Goal: Information Seeking & Learning: Learn about a topic

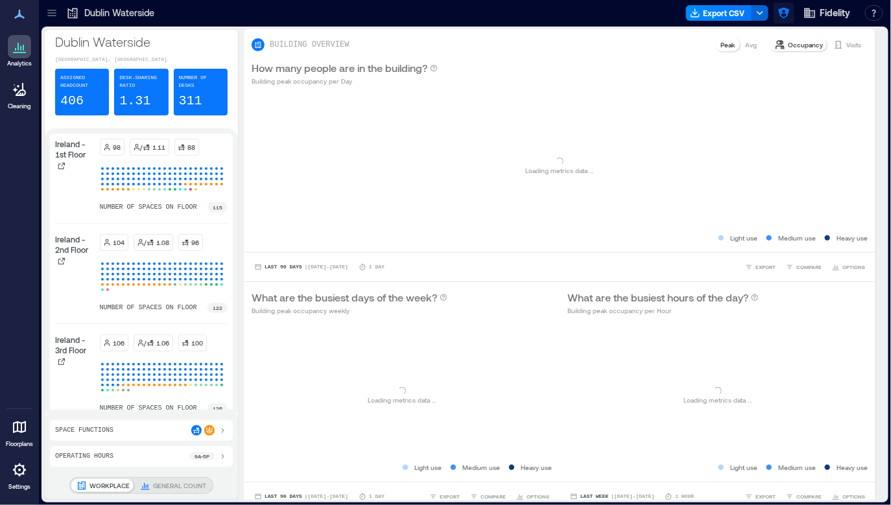
click at [776, 5] on button "button" at bounding box center [783, 13] width 21 height 21
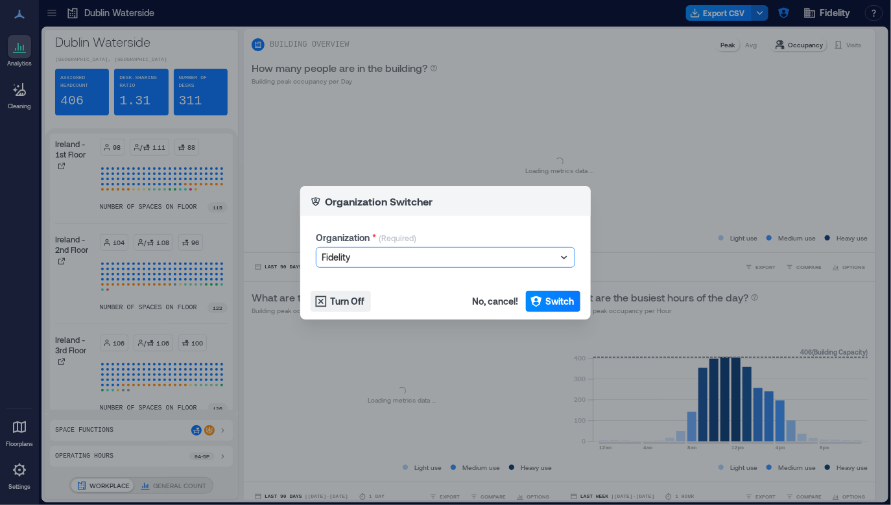
click at [523, 253] on div at bounding box center [439, 258] width 235 height 16
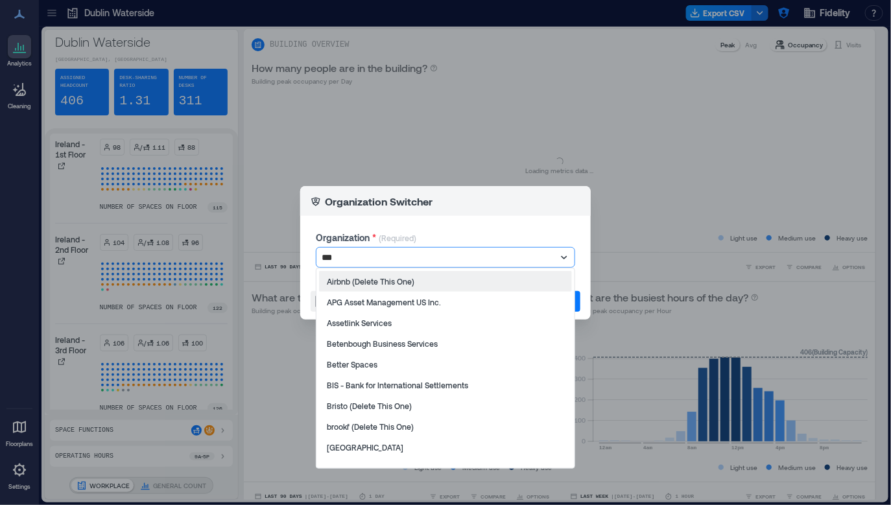
type input "****"
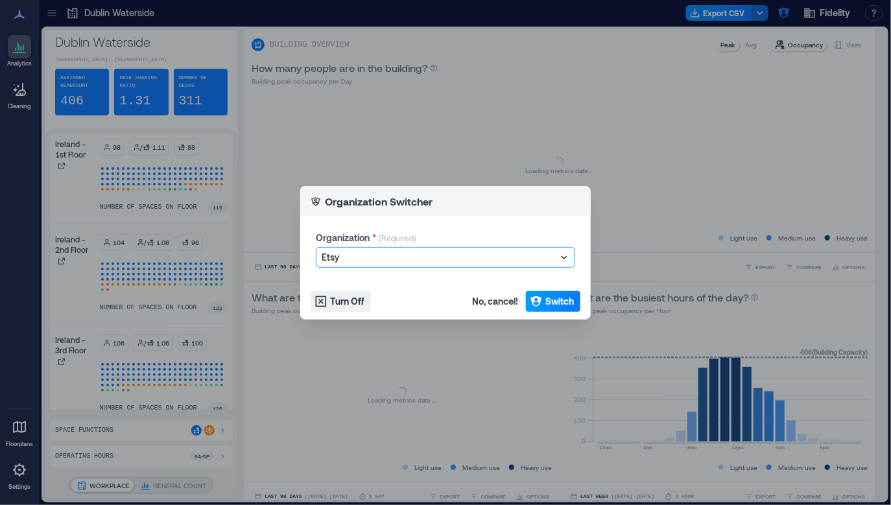
click at [546, 308] on button "Switch" at bounding box center [553, 301] width 54 height 21
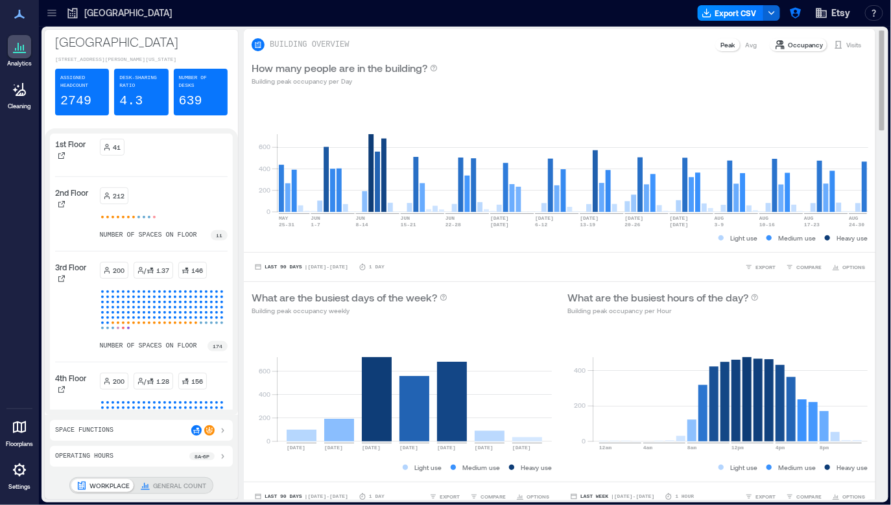
click at [619, 285] on div "What are the busiest hours of the day? Building peak occupancy per Hour" at bounding box center [718, 302] width 316 height 41
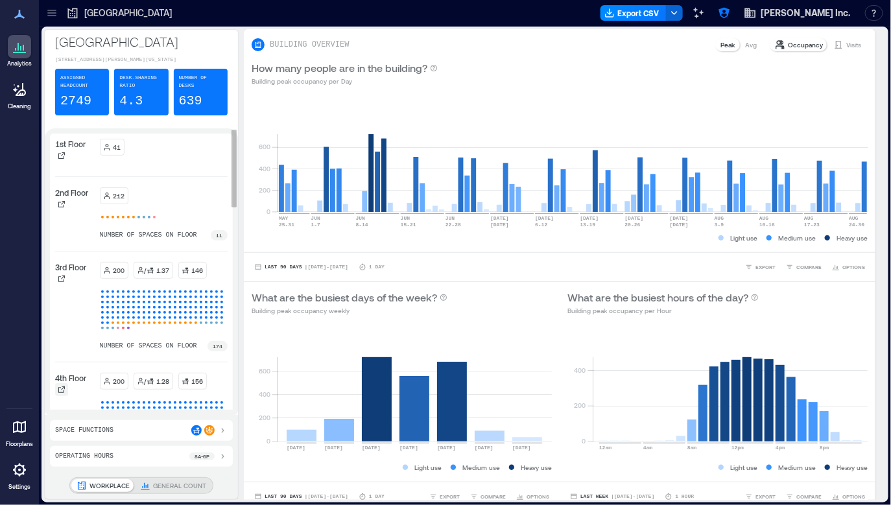
click at [63, 393] on icon at bounding box center [61, 389] width 6 height 6
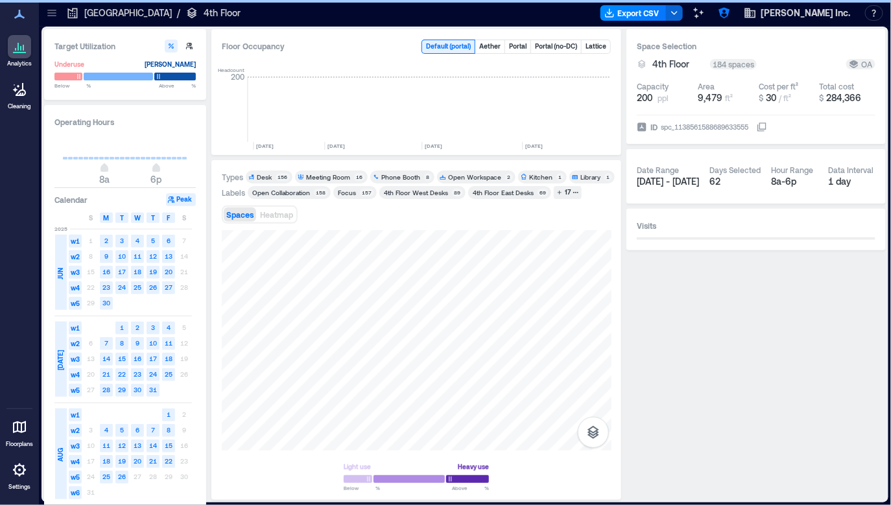
scroll to position [0, 2069]
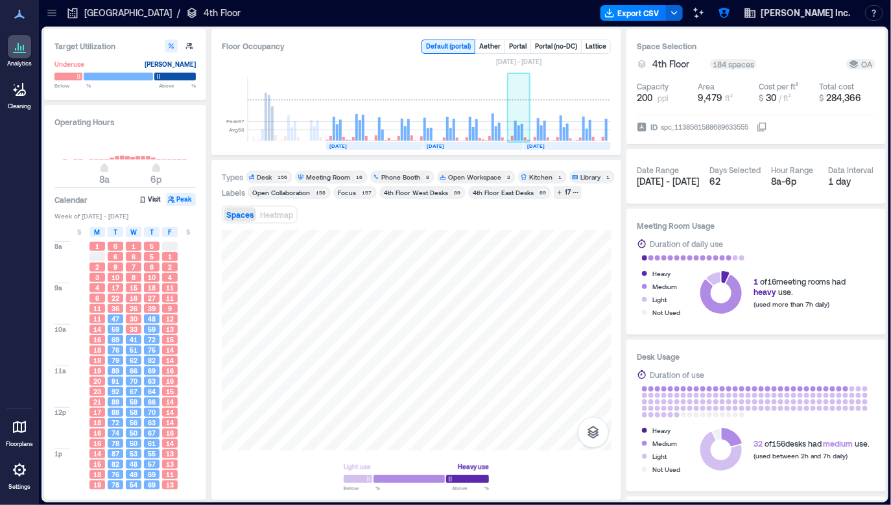
click at [521, 125] on rect at bounding box center [522, 132] width 3 height 17
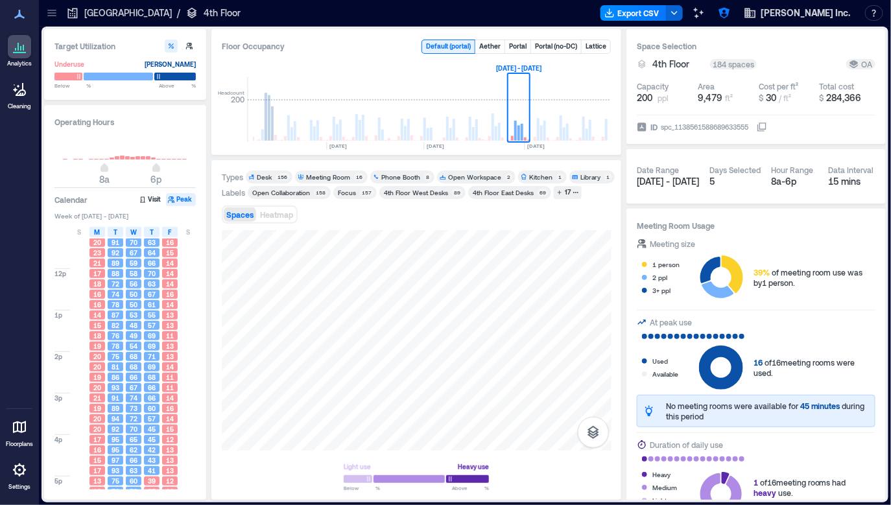
scroll to position [167, 0]
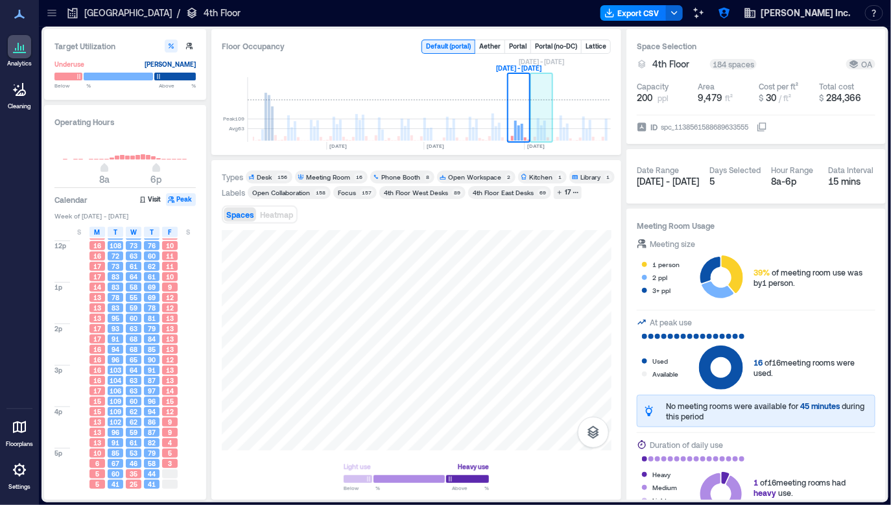
click at [548, 121] on rect at bounding box center [541, 109] width 23 height 65
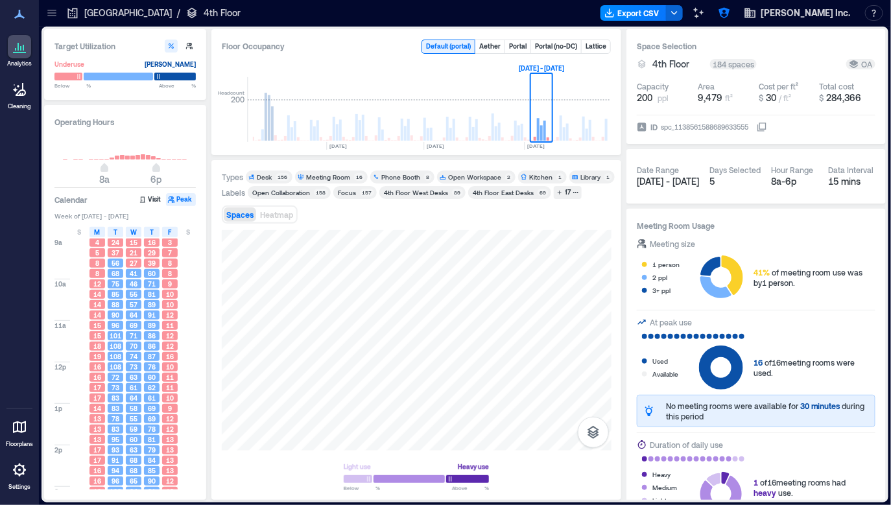
scroll to position [19, 0]
click at [400, 176] on div "Phone Booth" at bounding box center [400, 176] width 39 height 9
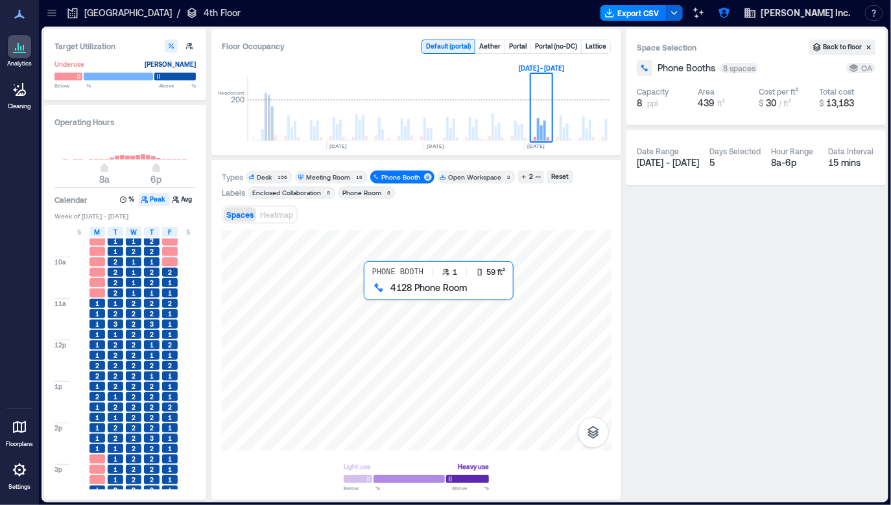
click at [371, 295] on div at bounding box center [417, 340] width 390 height 220
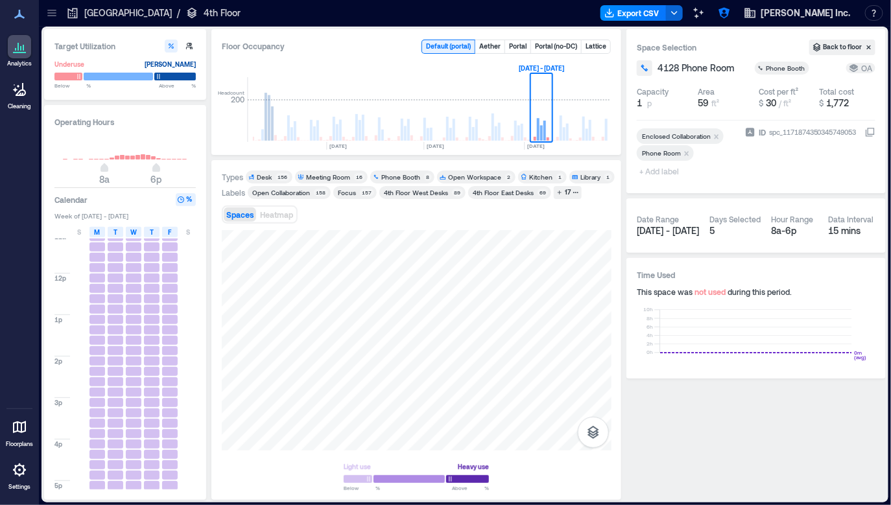
scroll to position [148, 0]
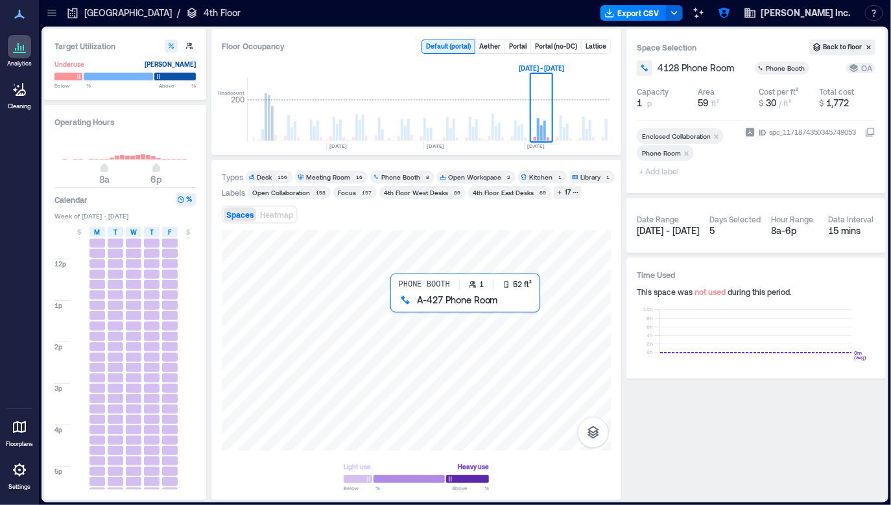
click at [401, 303] on div at bounding box center [417, 340] width 390 height 220
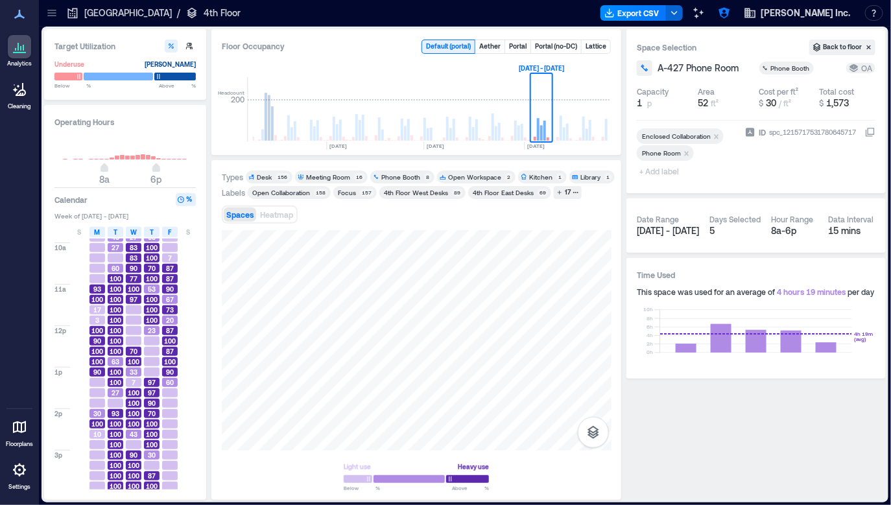
scroll to position [84, 0]
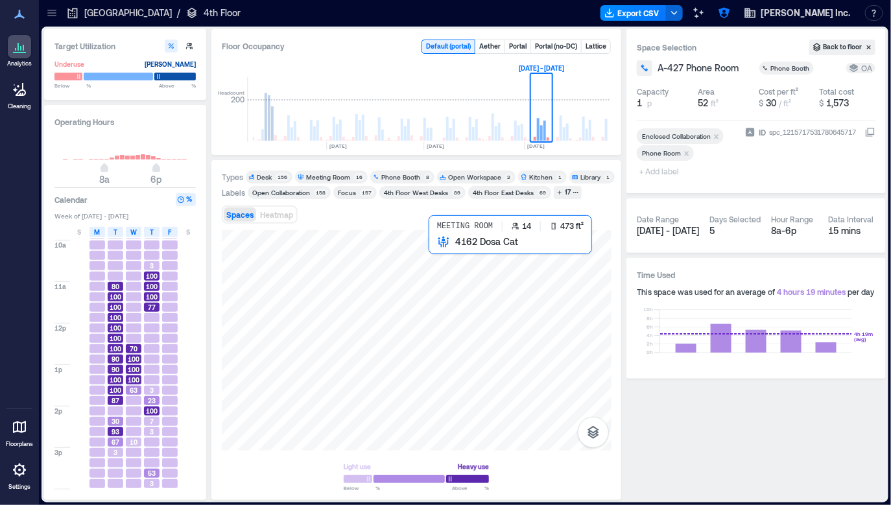
click at [453, 269] on div at bounding box center [417, 340] width 390 height 220
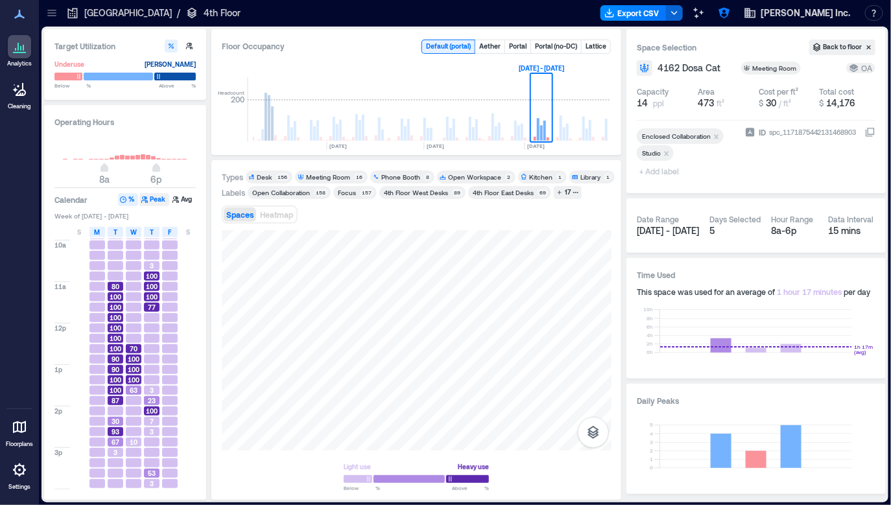
click at [149, 198] on button "Peak" at bounding box center [154, 199] width 30 height 13
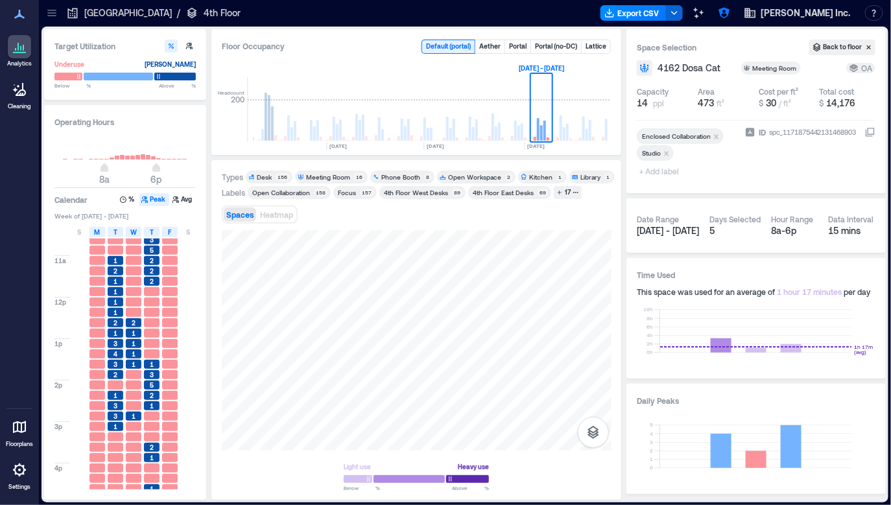
scroll to position [110, 0]
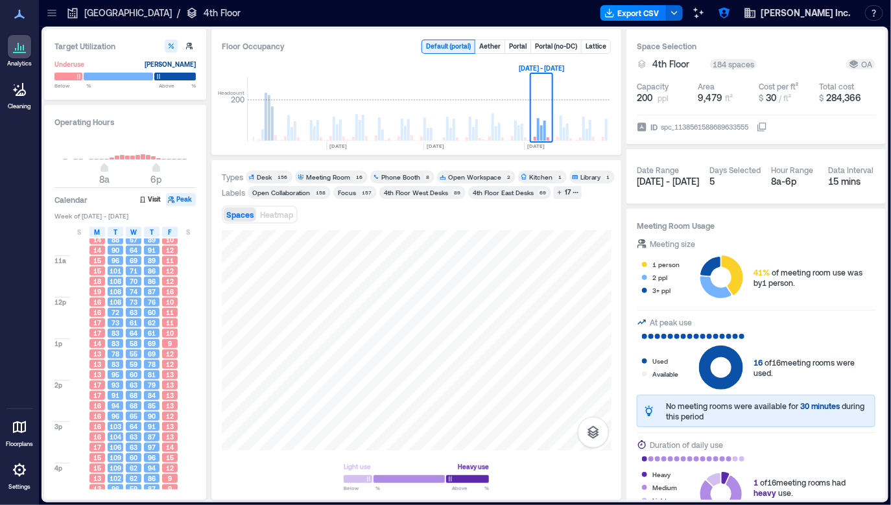
click at [326, 176] on div "Meeting Room" at bounding box center [328, 176] width 44 height 9
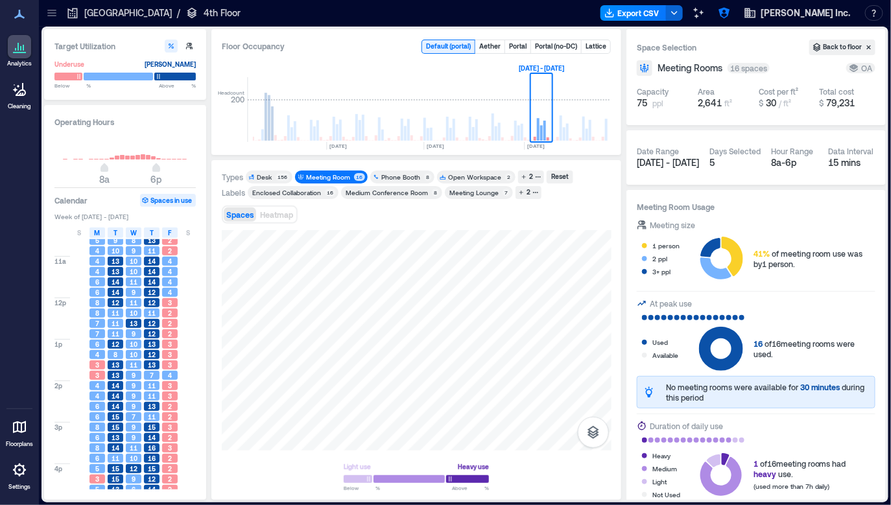
drag, startPoint x: 488, startPoint y: 227, endPoint x: 496, endPoint y: 227, distance: 7.8
click at [496, 227] on div "Types Desk 156 Meeting Room 16 Phone Booth 8 Open Workspace 2 2 Reset Labels En…" at bounding box center [417, 330] width 390 height 319
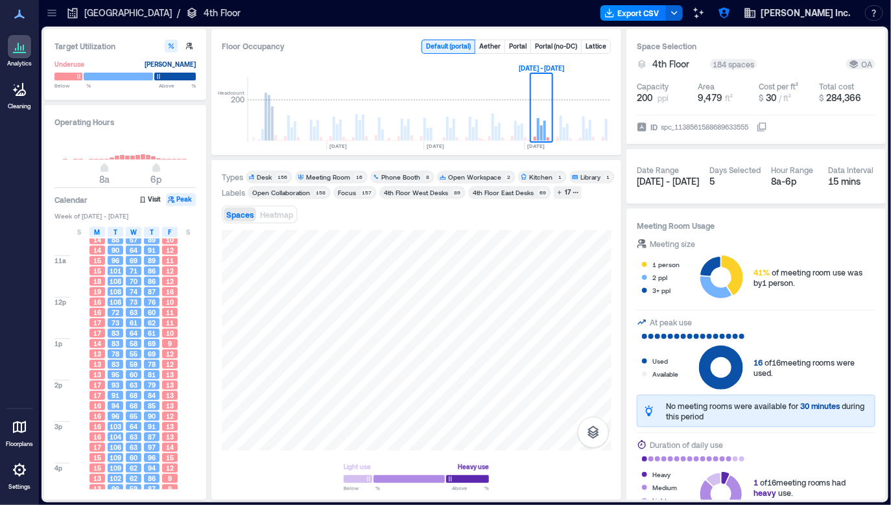
click at [390, 57] on div "Floor Occupancy Default ( portal ) Aether Portal Portal (no-DC) Lattice Headcou…" at bounding box center [416, 92] width 410 height 126
click at [569, 196] on button "17" at bounding box center [568, 192] width 28 height 13
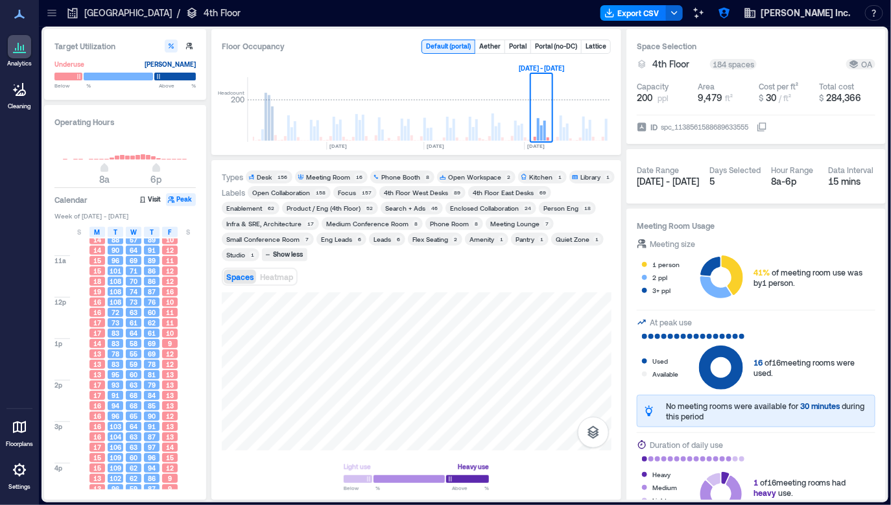
click at [279, 202] on div "Enablement 62" at bounding box center [251, 208] width 58 height 13
click at [262, 204] on div "Enablement" at bounding box center [244, 208] width 36 height 9
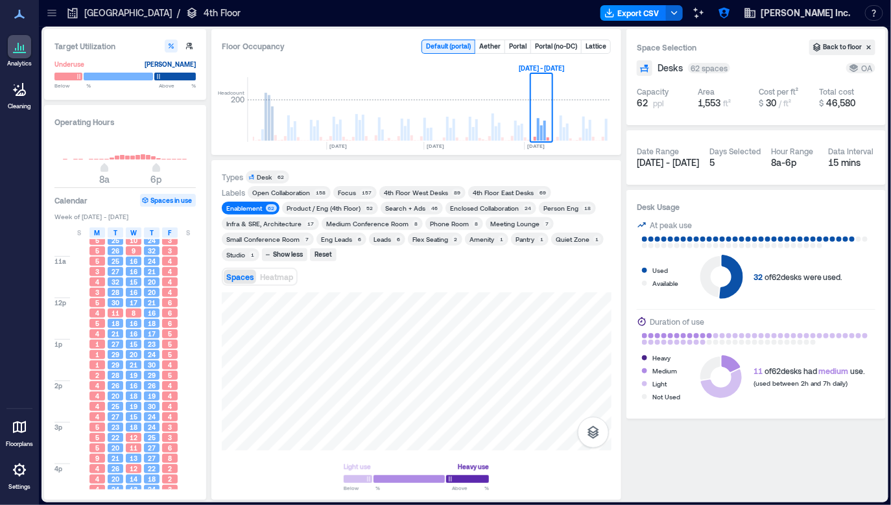
click at [269, 172] on div "Desk 62" at bounding box center [267, 177] width 43 height 13
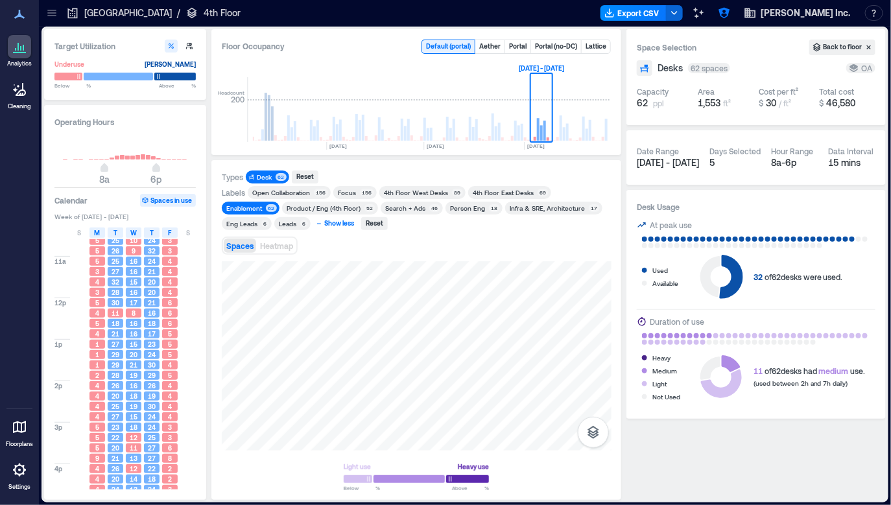
click at [322, 225] on div "Show less" at bounding box center [339, 224] width 34 height 12
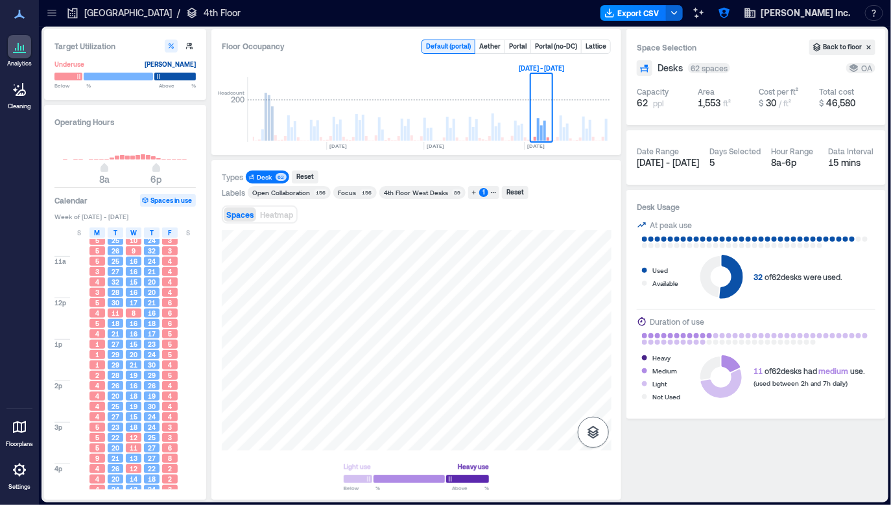
click at [594, 425] on icon "button" at bounding box center [593, 433] width 16 height 16
click at [597, 376] on p "Sensors" at bounding box center [593, 375] width 25 height 8
click at [598, 443] on button "button" at bounding box center [593, 432] width 31 height 31
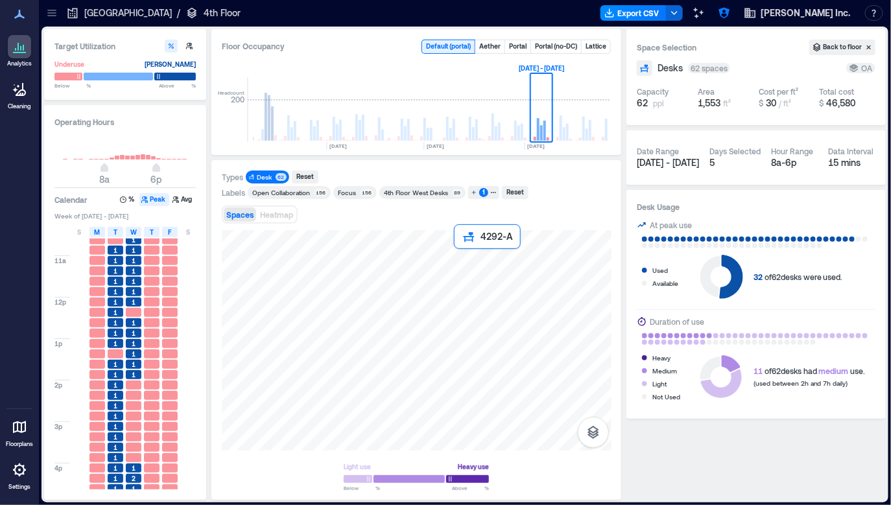
click at [473, 270] on div at bounding box center [417, 340] width 390 height 220
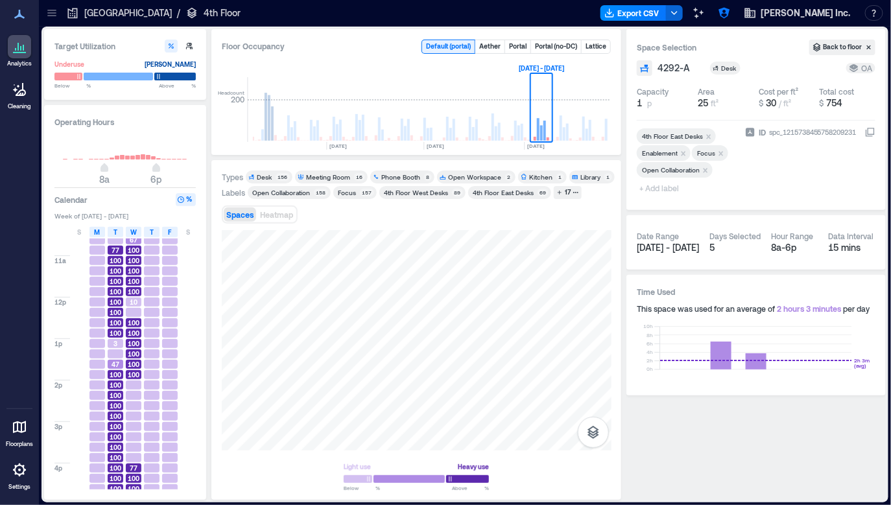
click at [513, 226] on div "Spaces Heatmap" at bounding box center [417, 215] width 390 height 26
click at [578, 327] on div "G2FRA033" at bounding box center [417, 340] width 390 height 220
click at [606, 242] on icon "button" at bounding box center [607, 243] width 5 height 5
click at [449, 192] on div "Types Desk 156 Meeting Room 16 Phone Booth 8 Open Workspace 2 Kitchen 1 Library…" at bounding box center [417, 330] width 390 height 319
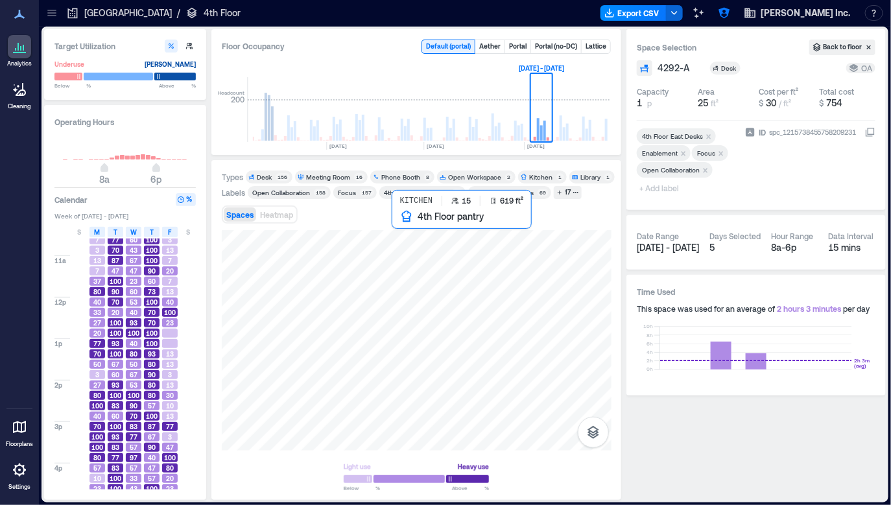
drag, startPoint x: 449, startPoint y: 227, endPoint x: 459, endPoint y: 293, distance: 66.8
click at [467, 348] on div at bounding box center [417, 340] width 390 height 220
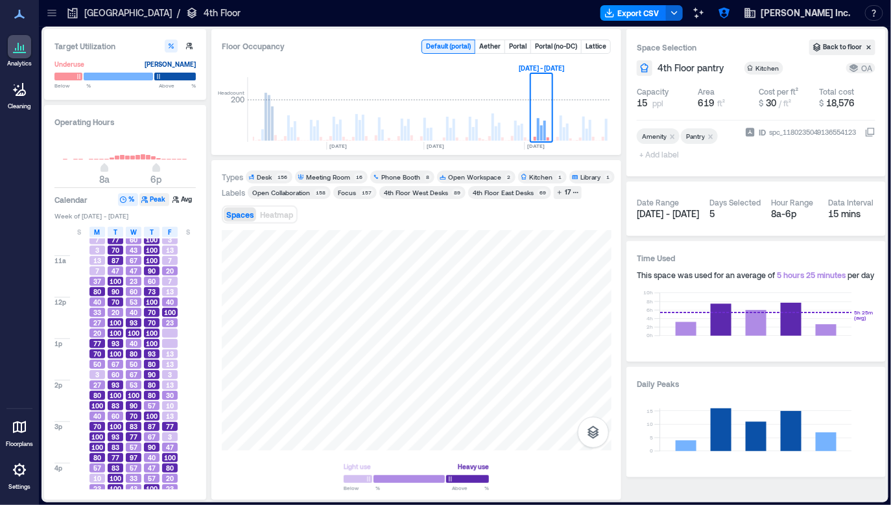
click at [156, 197] on button "Peak" at bounding box center [154, 199] width 30 height 13
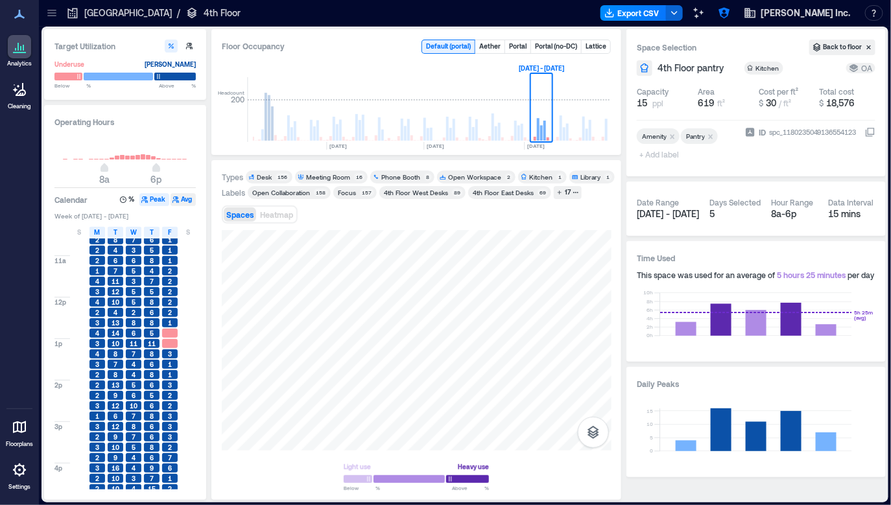
click at [185, 198] on button "Avg" at bounding box center [183, 199] width 25 height 13
click at [561, 228] on div "Types Desk 156 Meeting Room 16 Phone Booth 8 Open Workspace 2 Kitchen 1 Library…" at bounding box center [417, 330] width 390 height 319
click at [456, 213] on div "Spaces Heatmap" at bounding box center [417, 215] width 390 height 26
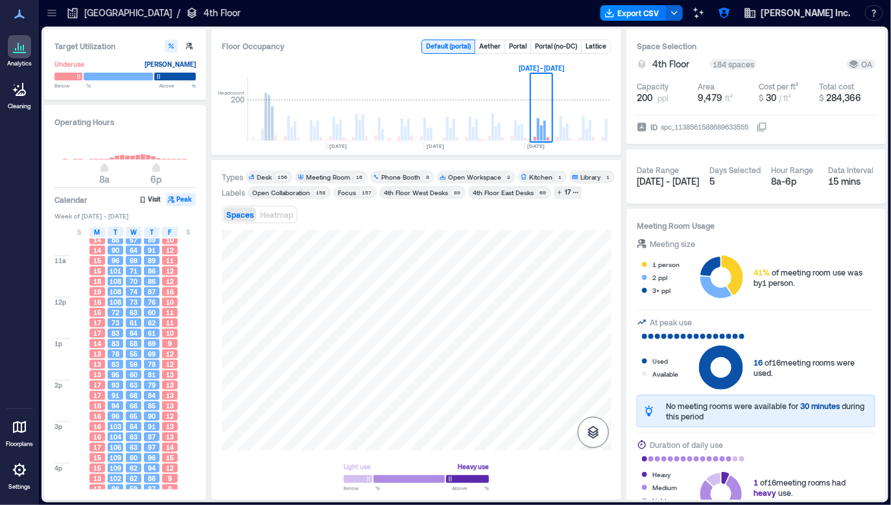
click at [598, 434] on icon "button" at bounding box center [593, 432] width 12 height 13
click at [595, 381] on button "Sensors" at bounding box center [593, 367] width 31 height 31
click at [588, 375] on p "Sensors" at bounding box center [593, 375] width 25 height 8
click at [603, 444] on button "button" at bounding box center [593, 432] width 31 height 31
click at [436, 314] on div "G2FRA087" at bounding box center [417, 340] width 390 height 220
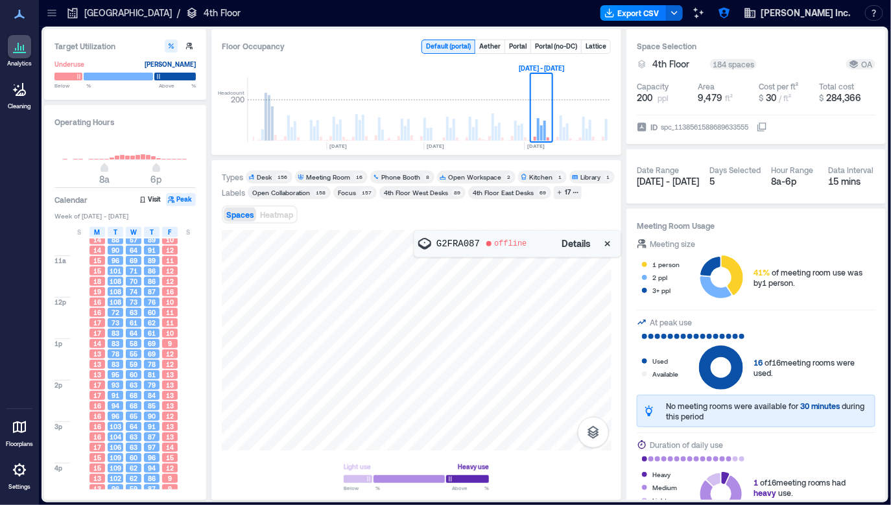
click at [584, 240] on span "Details" at bounding box center [575, 243] width 29 height 13
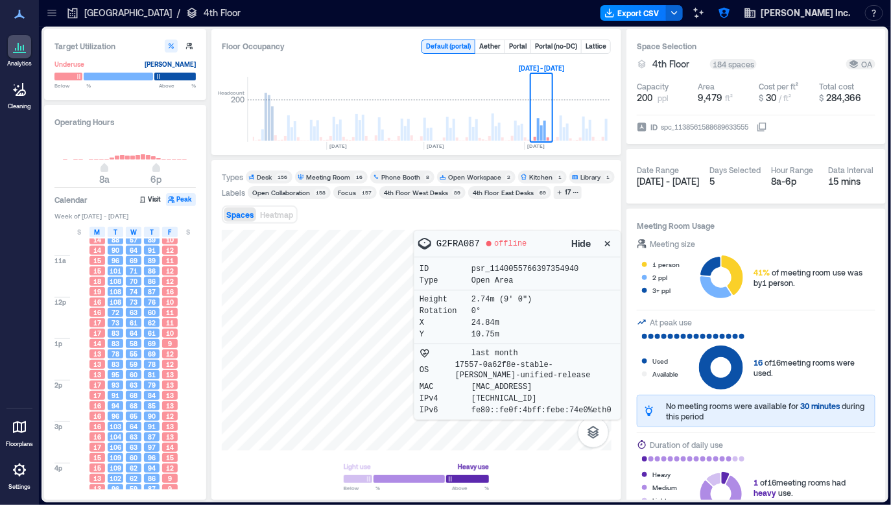
click at [606, 244] on icon "button" at bounding box center [607, 243] width 5 height 5
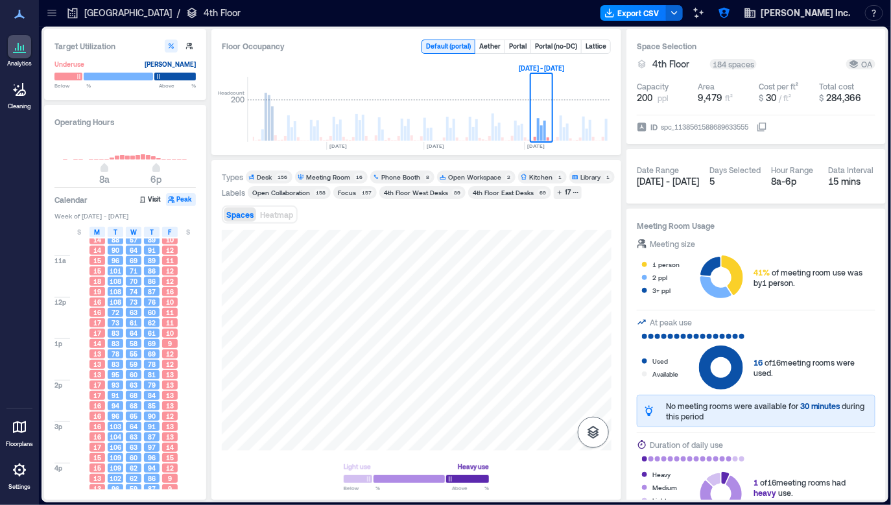
click at [596, 434] on icon "button" at bounding box center [593, 432] width 12 height 13
click at [596, 374] on p "Sensors" at bounding box center [593, 375] width 25 height 8
click at [597, 441] on button "button" at bounding box center [593, 432] width 31 height 31
click at [433, 232] on div "Types Desk 156 Meeting Room 16 Phone Booth 8 Open Workspace 2 Kitchen 1 Library…" at bounding box center [417, 330] width 390 height 319
click at [665, 18] on button "Export CSV" at bounding box center [633, 13] width 66 height 16
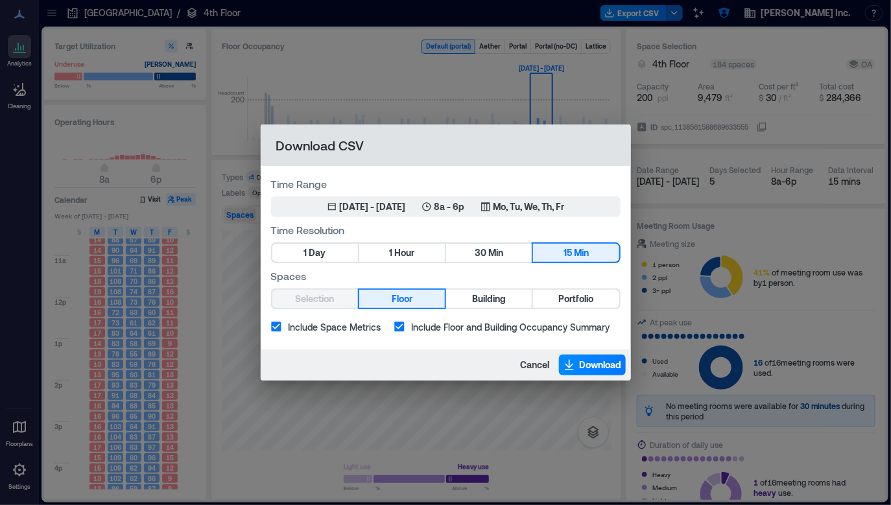
click at [374, 101] on div "Download CSV Time Range Aug 4, 2025 - [DATE] 8a - 6p Mo, Tu, We, Th, Fr Time Re…" at bounding box center [445, 252] width 891 height 505
click at [536, 370] on span "Cancel" at bounding box center [535, 365] width 29 height 13
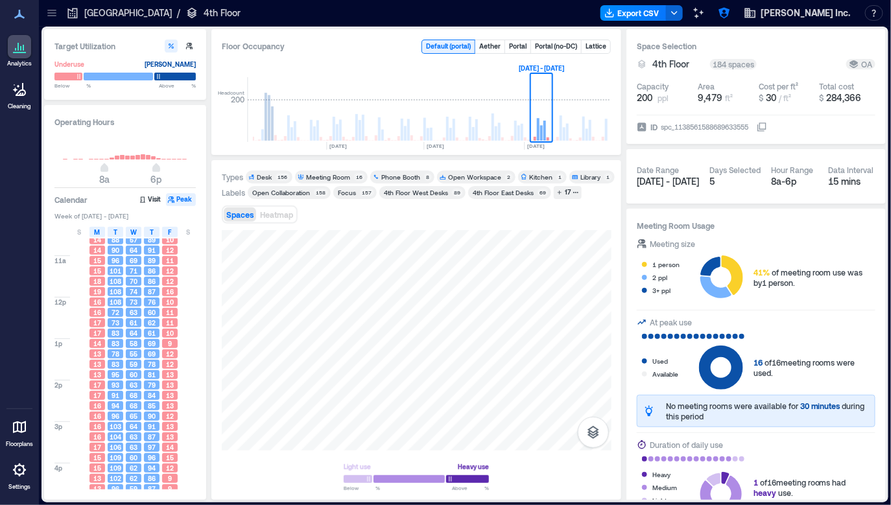
click at [101, 12] on p "[GEOGRAPHIC_DATA]" at bounding box center [128, 12] width 88 height 13
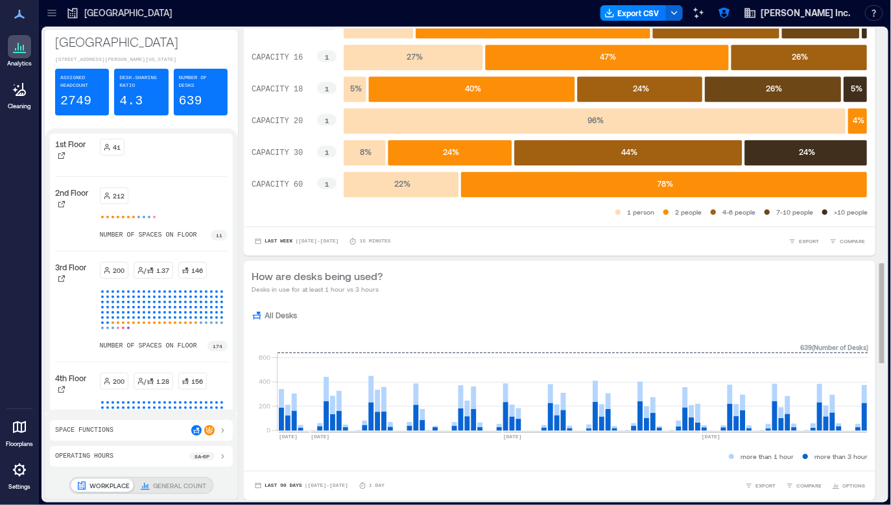
scroll to position [1240, 0]
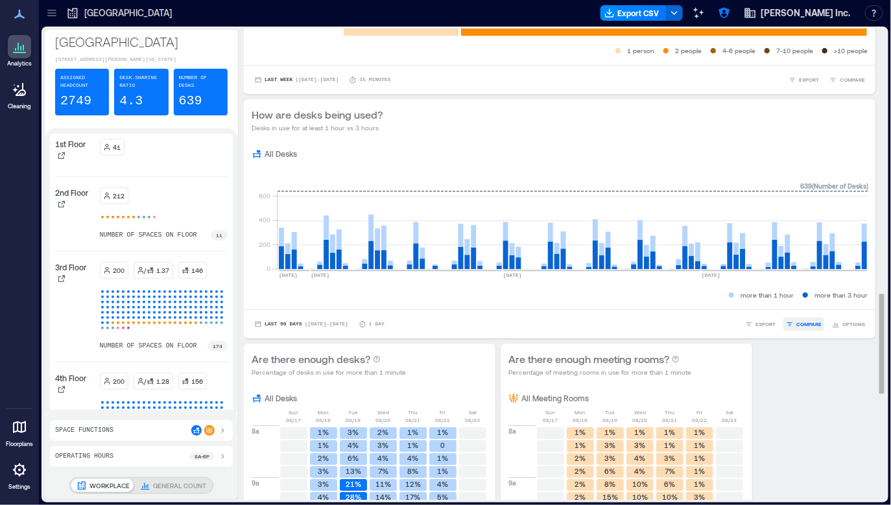
click at [810, 325] on span "COMPARE" at bounding box center [808, 324] width 25 height 8
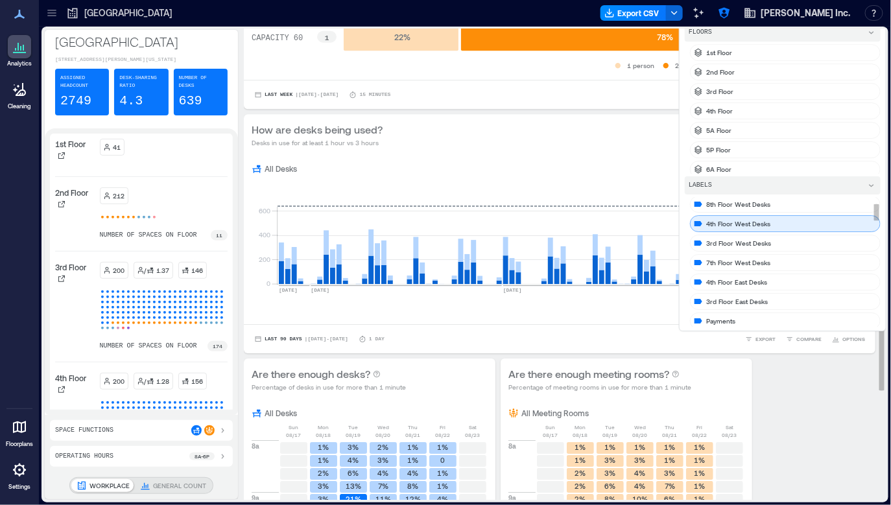
scroll to position [0, 0]
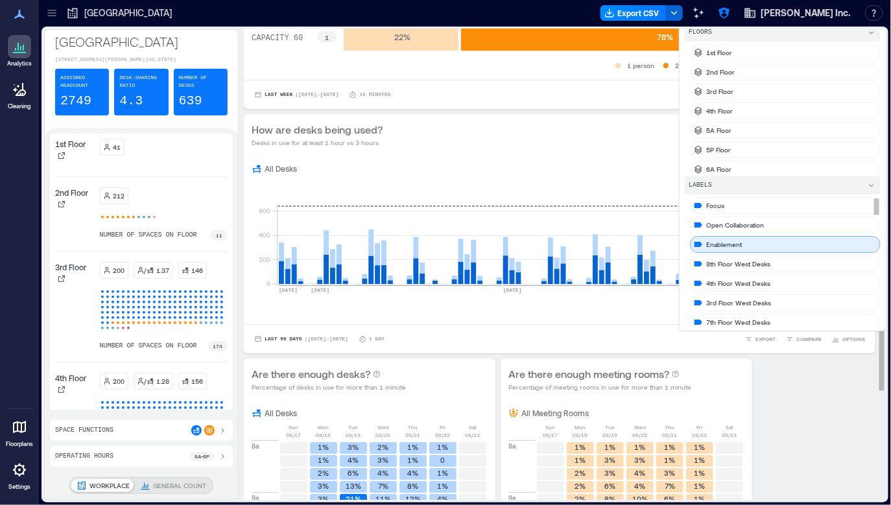
click at [747, 245] on div "Enablement" at bounding box center [785, 244] width 191 height 17
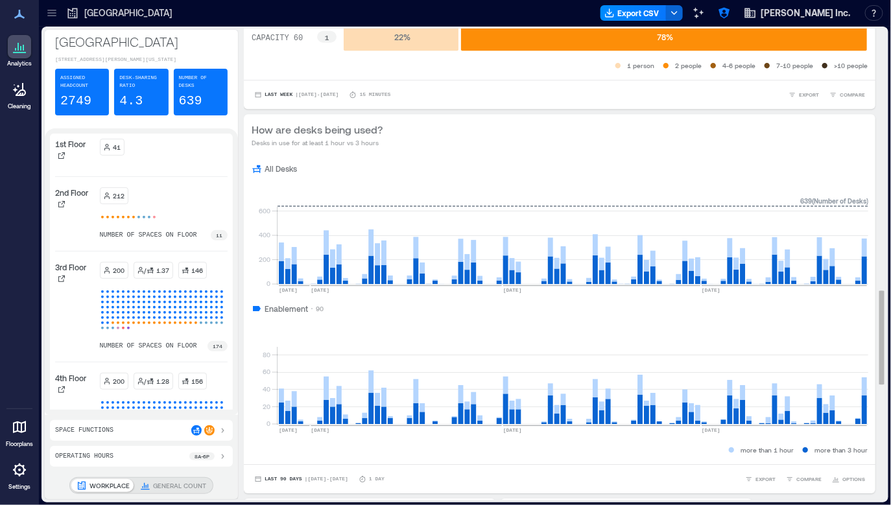
click at [561, 309] on div "Enablement 90" at bounding box center [560, 308] width 616 height 10
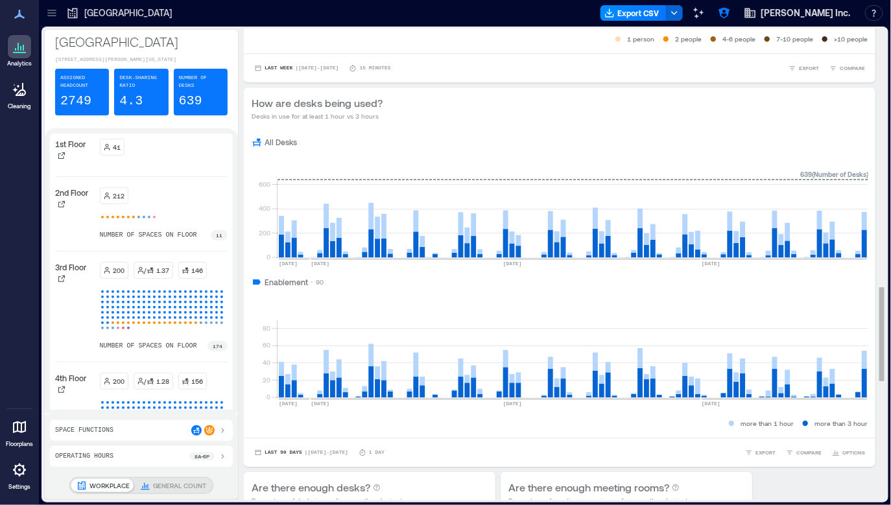
scroll to position [1296, 0]
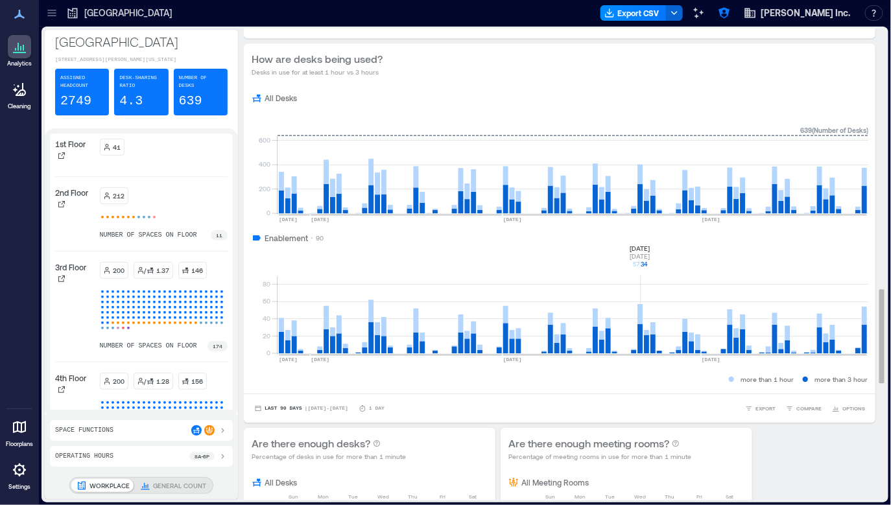
click at [641, 313] on rect at bounding box center [572, 298] width 591 height 110
click at [371, 307] on rect at bounding box center [572, 298] width 591 height 110
click at [776, 401] on div "Last 90 Days | [DATE] - [DATE] 1 Day EXPORT COMPARE OPTIONS" at bounding box center [559, 408] width 631 height 29
click at [767, 406] on span "EXPORT" at bounding box center [765, 409] width 20 height 8
drag, startPoint x: 760, startPoint y: 386, endPoint x: 760, endPoint y: 371, distance: 14.9
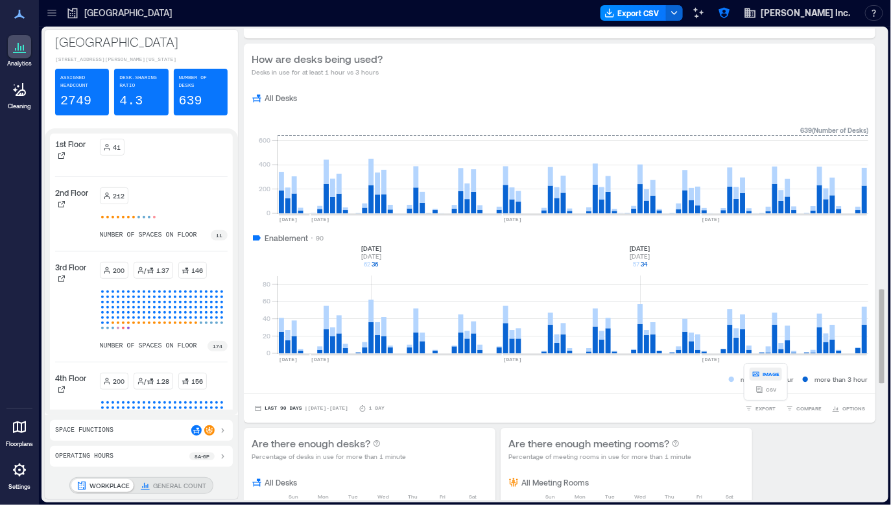
click at [760, 371] on div "IMAGE CSV" at bounding box center [765, 382] width 32 height 29
click at [760, 371] on button "IMAGE" at bounding box center [765, 374] width 32 height 13
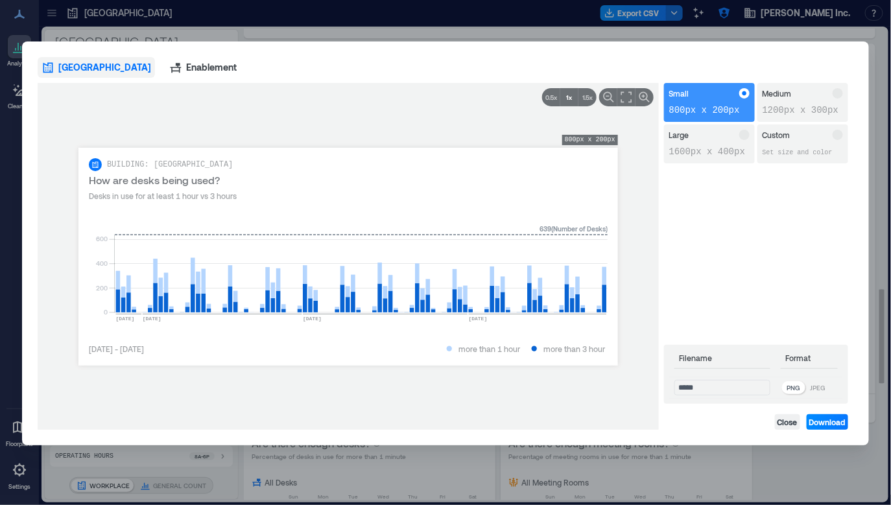
click at [784, 465] on div "**********" at bounding box center [445, 252] width 891 height 505
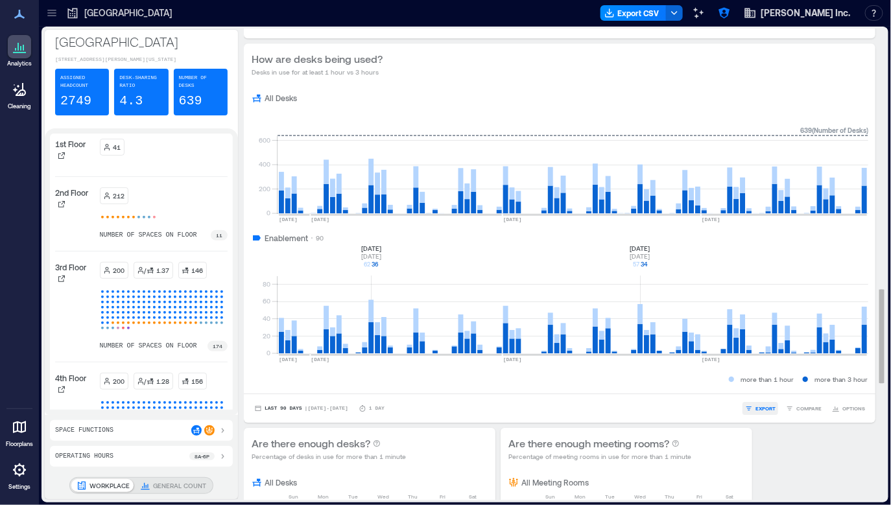
click at [763, 405] on span "EXPORT" at bounding box center [765, 409] width 20 height 8
click at [753, 386] on button "CSV" at bounding box center [765, 389] width 32 height 13
click at [62, 394] on icon at bounding box center [62, 390] width 8 height 8
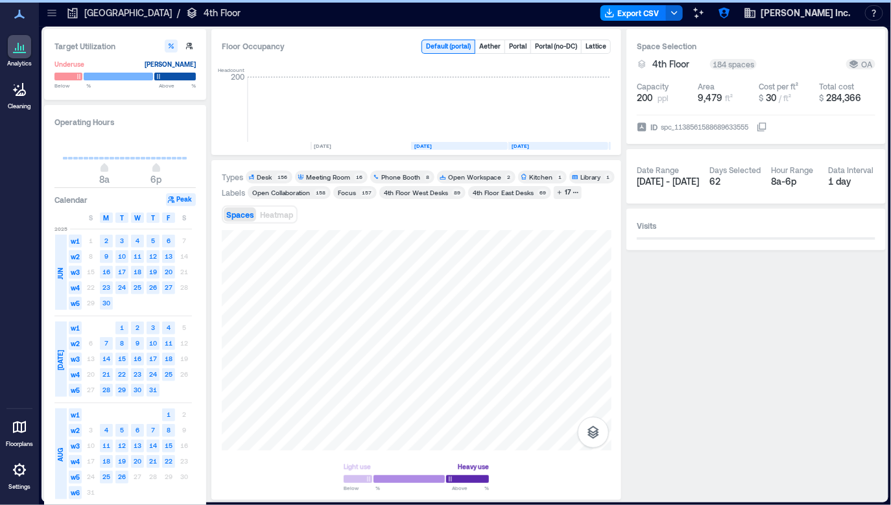
scroll to position [0, 2069]
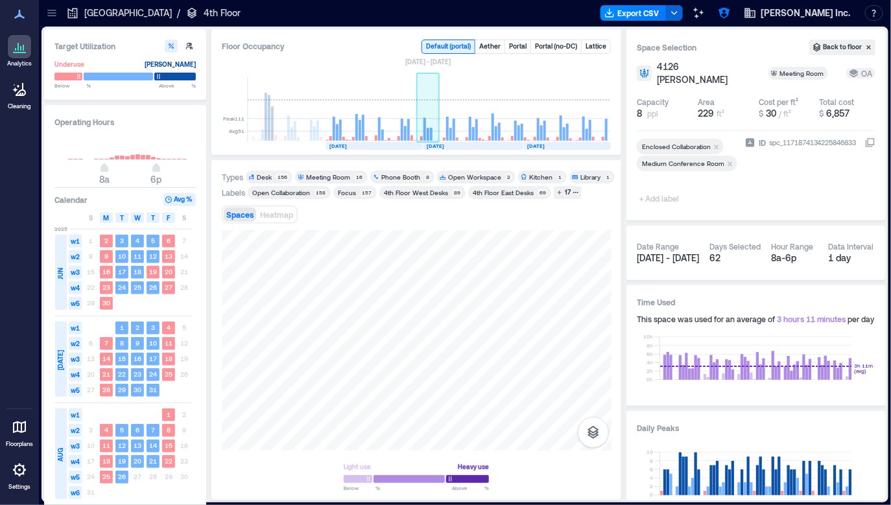
click at [432, 121] on rect at bounding box center [428, 109] width 23 height 65
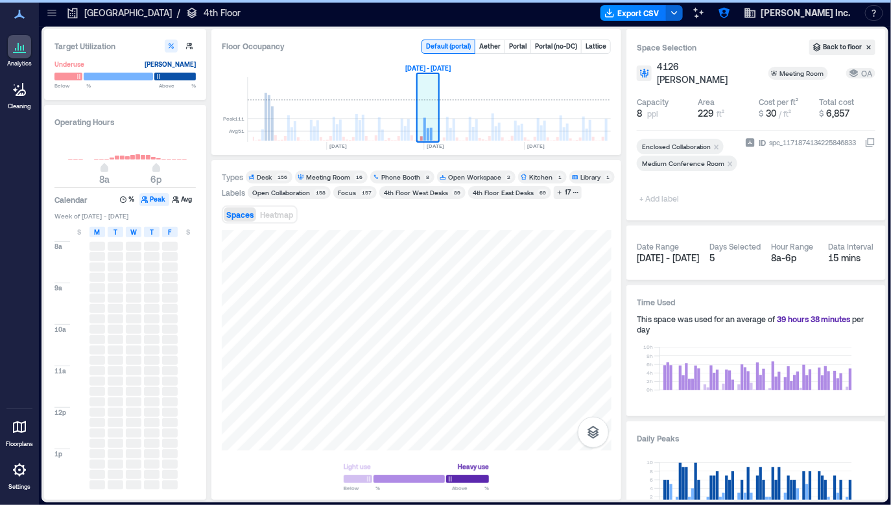
scroll to position [0, 2065]
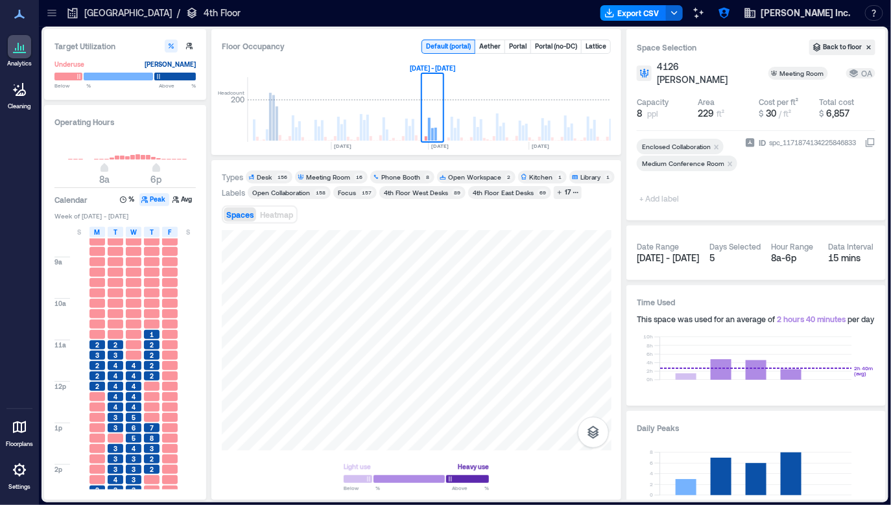
scroll to position [82, 0]
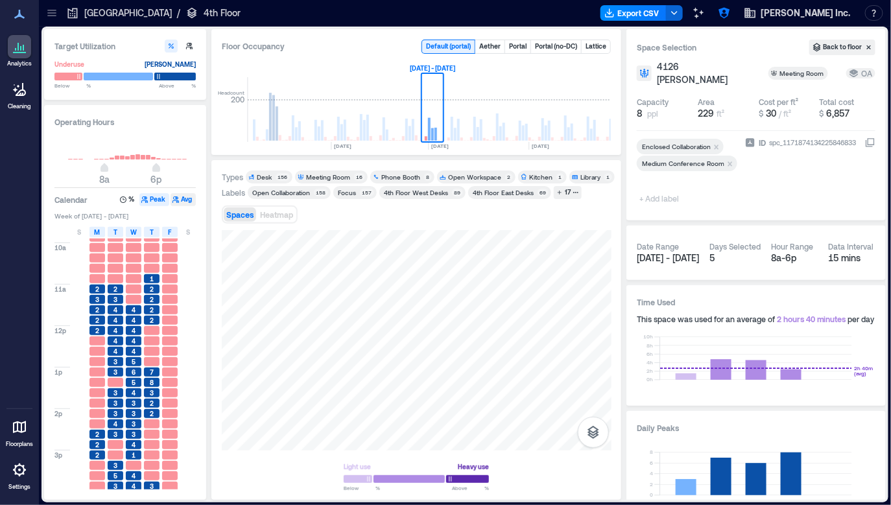
click at [183, 199] on button "Avg" at bounding box center [183, 199] width 25 height 13
